Goal: Use online tool/utility

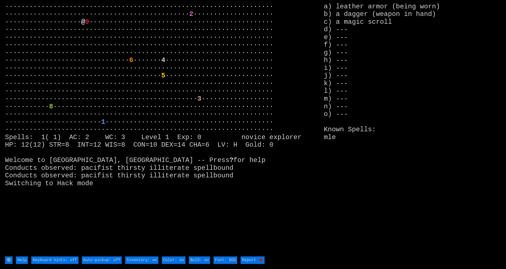
type DOS "Font: Amiga 500"
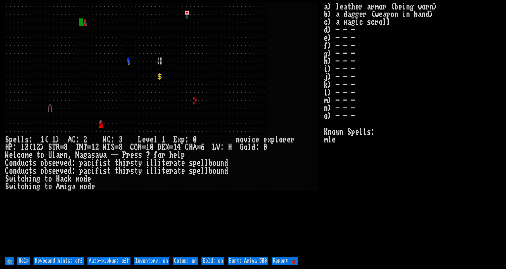
type DOS "Font: DOS"
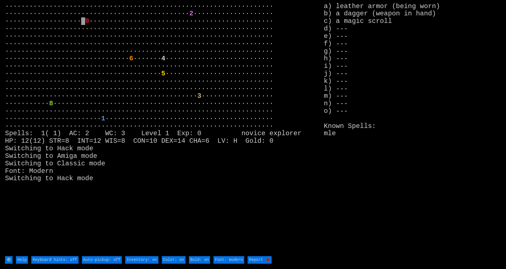
type DOS "Font: DOS"
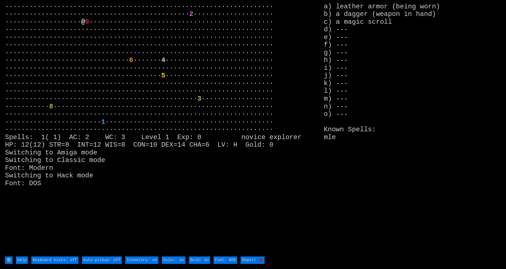
type DOS "Font: Amiga 500"
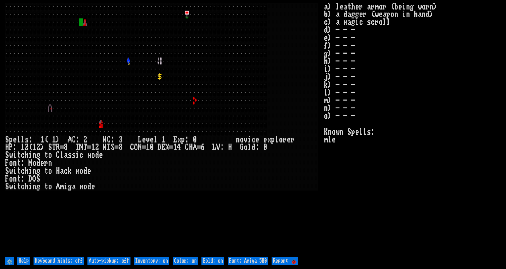
type DOS "Font: DOS"
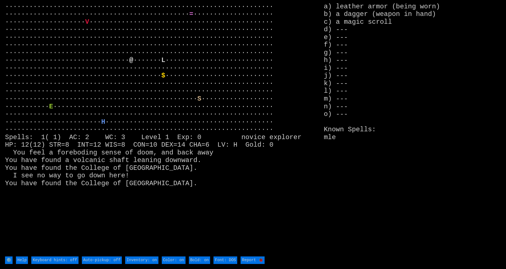
click at [163, 59] on font "L" at bounding box center [163, 60] width 4 height 8
click at [11, 262] on input "⚙️" at bounding box center [9, 261] width 8 height 8
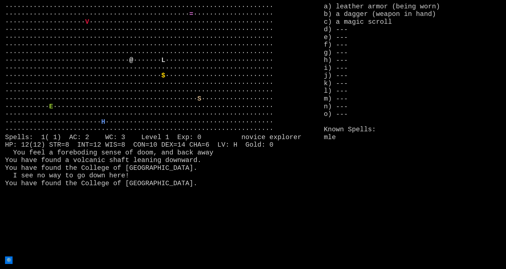
click at [11, 262] on input "⚙️" at bounding box center [9, 261] width 8 height 8
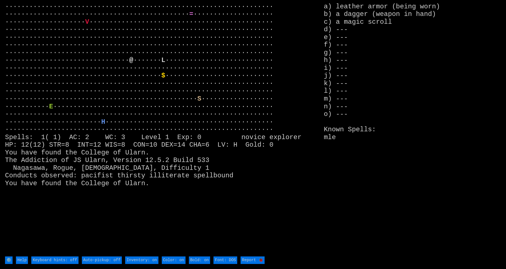
type off "Keyboard hints: on"
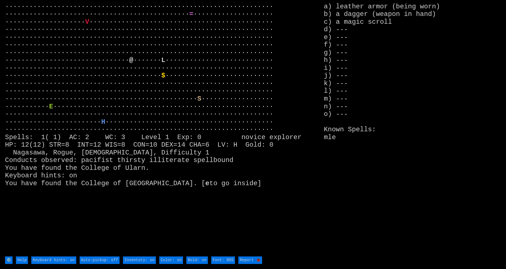
type off "Keyboard hints: off"
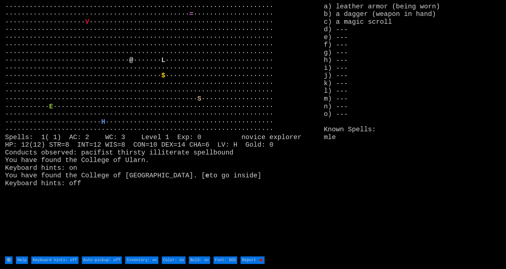
type off "Keyboard hints: on"
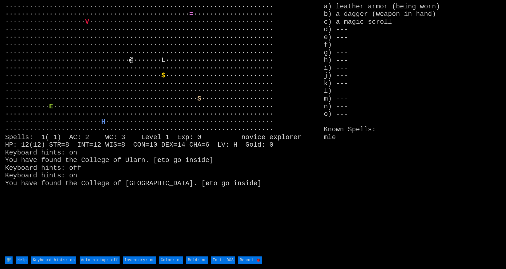
type off "Keyboard hints: off"
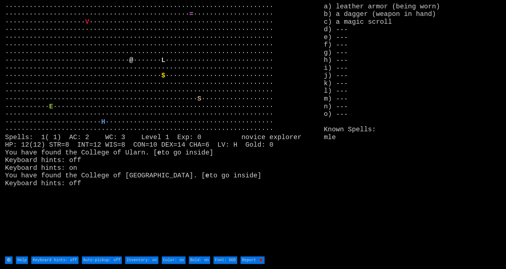
type off "Keyboard hints: on"
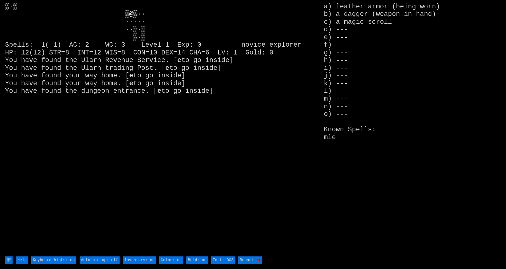
type off "Keyboard hints: off"
